Goal: Transaction & Acquisition: Download file/media

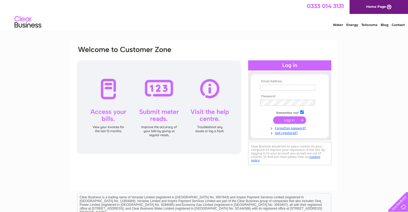
type input "rmcgee@parissteele.com"
click at [291, 117] on input "submit" at bounding box center [289, 120] width 33 height 8
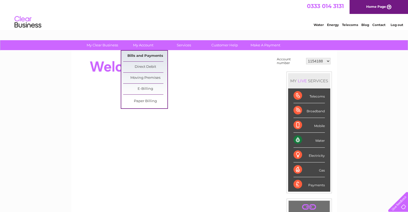
click at [144, 58] on link "Bills and Payments" at bounding box center [145, 56] width 44 height 11
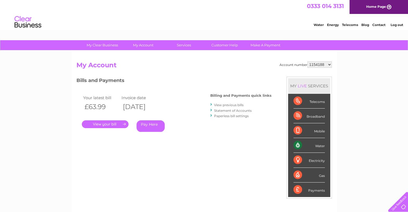
click at [116, 123] on link "." at bounding box center [105, 124] width 47 height 8
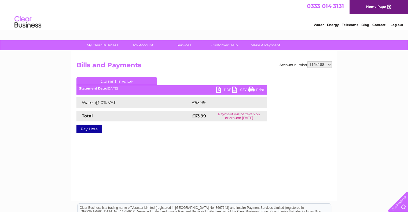
click at [323, 66] on select "1154188 30280440" at bounding box center [319, 64] width 24 height 6
select select "30280440"
click at [307, 61] on select "1154188 30280440" at bounding box center [319, 64] width 24 height 6
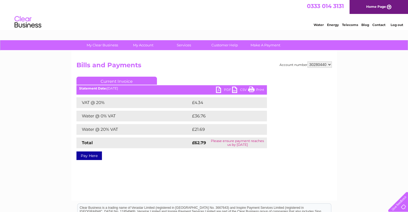
click at [257, 90] on link "Print" at bounding box center [256, 91] width 16 height 8
click at [324, 62] on select "1154188 30280440" at bounding box center [319, 64] width 24 height 6
select select "1154188"
click at [307, 61] on select "1154188 30280440" at bounding box center [319, 64] width 24 height 6
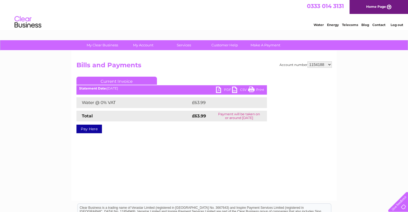
click at [261, 90] on link "Print" at bounding box center [256, 91] width 16 height 8
click at [322, 66] on select "1154188 30280440" at bounding box center [319, 64] width 24 height 6
select select "30280440"
click at [307, 61] on select "1154188 30280440" at bounding box center [319, 64] width 24 height 6
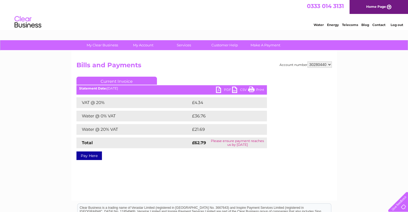
click at [223, 90] on link "PDF" at bounding box center [224, 91] width 16 height 8
click at [320, 65] on select "1154188 30280440" at bounding box center [319, 64] width 24 height 6
select select "1154188"
click at [307, 61] on select "1154188 30280440" at bounding box center [319, 64] width 24 height 6
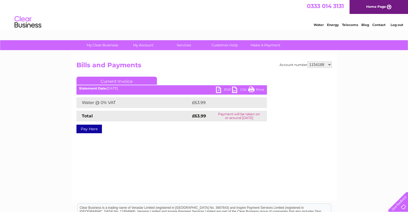
click at [228, 88] on link "PDF" at bounding box center [224, 91] width 16 height 8
